Goal: Navigation & Orientation: Find specific page/section

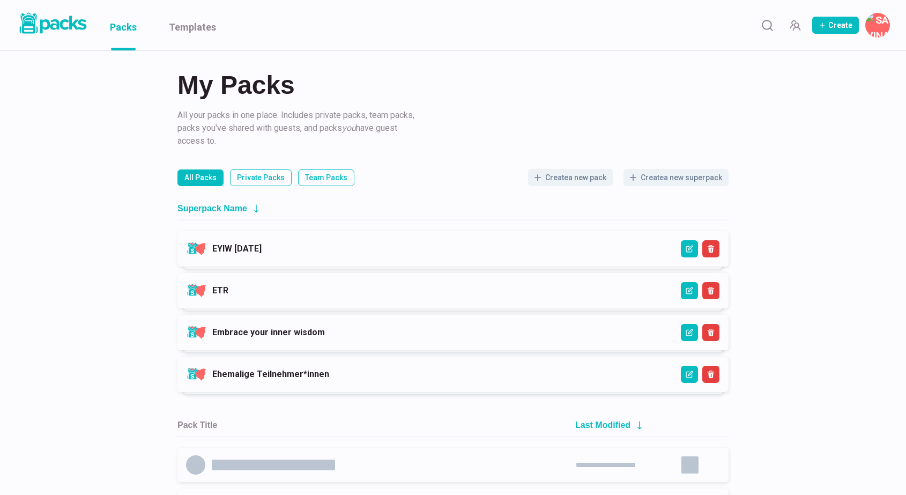
click at [262, 248] on link "EYIW [DATE]" at bounding box center [236, 248] width 49 height 10
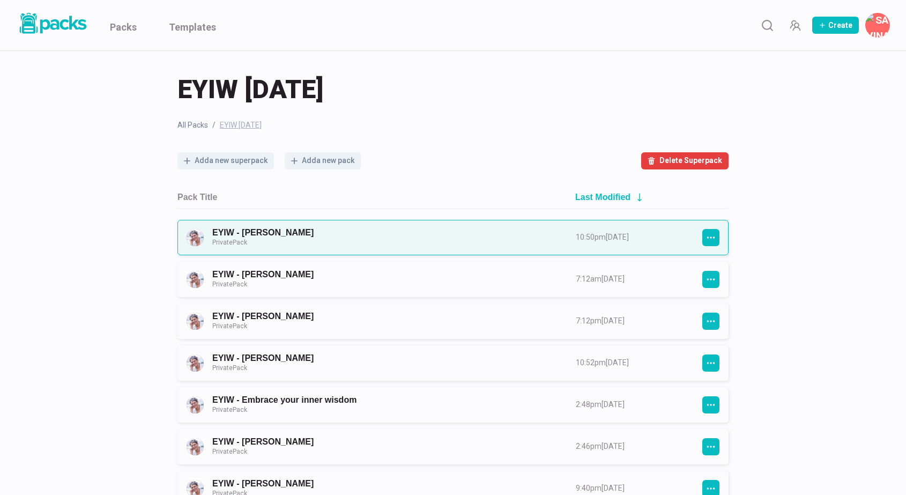
click at [344, 235] on link "EYIW - [PERSON_NAME] Private Pack" at bounding box center [384, 237] width 344 height 20
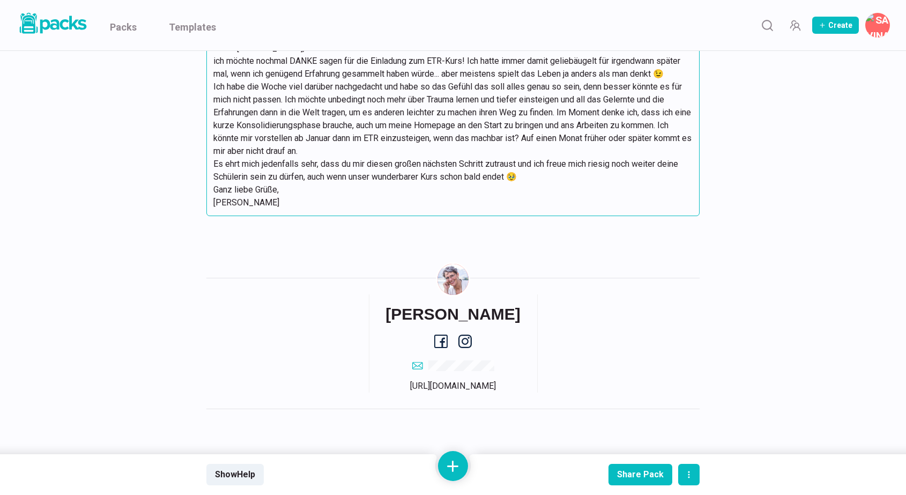
scroll to position [317, 0]
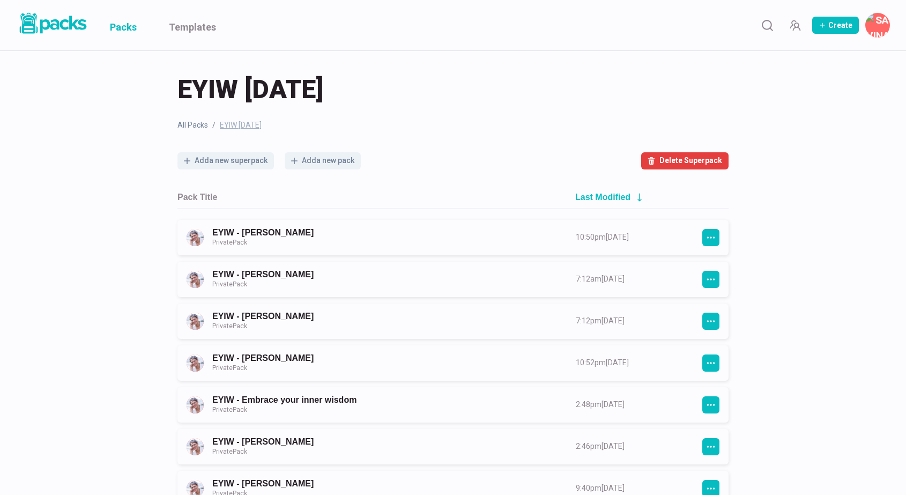
click at [129, 24] on link "Packs" at bounding box center [123, 25] width 27 height 50
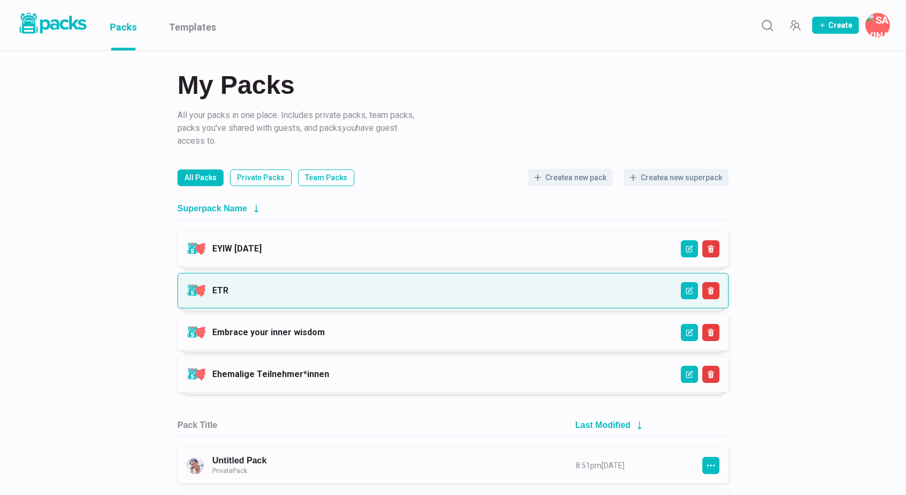
click at [228, 287] on link "ETR" at bounding box center [220, 290] width 16 height 10
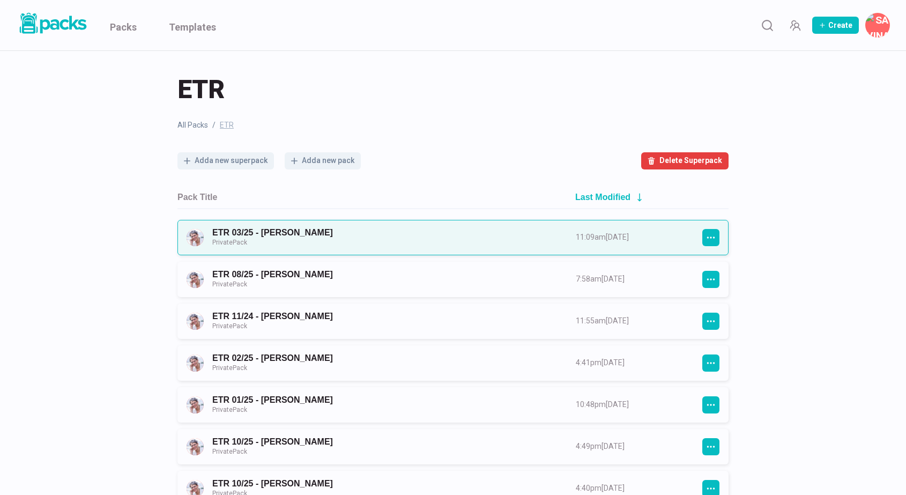
click at [388, 232] on link "ETR 03/25 - [PERSON_NAME] Private Pack" at bounding box center [384, 237] width 344 height 20
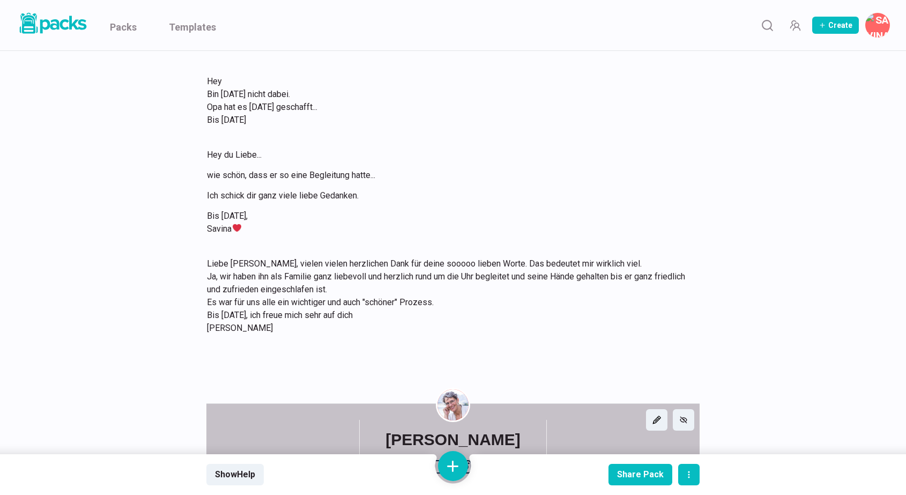
scroll to position [745, 0]
